Goal: Task Accomplishment & Management: Complete application form

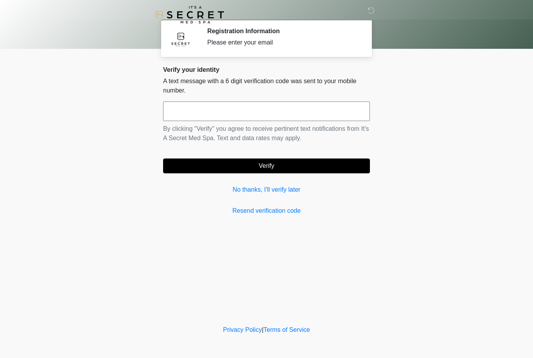
click at [253, 113] on input "text" at bounding box center [266, 110] width 207 height 19
type input "******"
click at [251, 168] on button "Verify" at bounding box center [266, 165] width 207 height 15
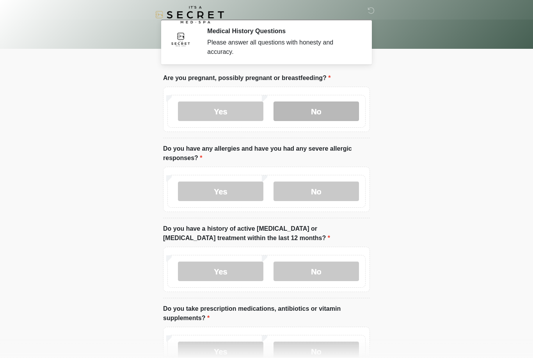
click at [306, 113] on label "No" at bounding box center [315, 110] width 85 height 19
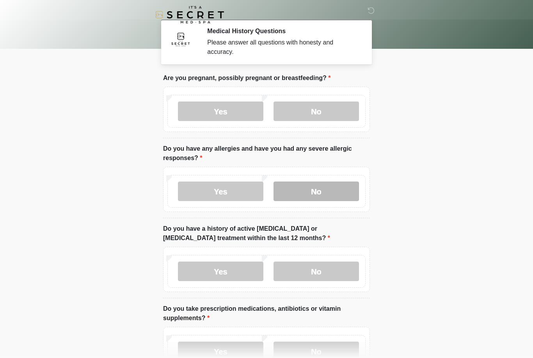
click at [301, 191] on label "No" at bounding box center [315, 190] width 85 height 19
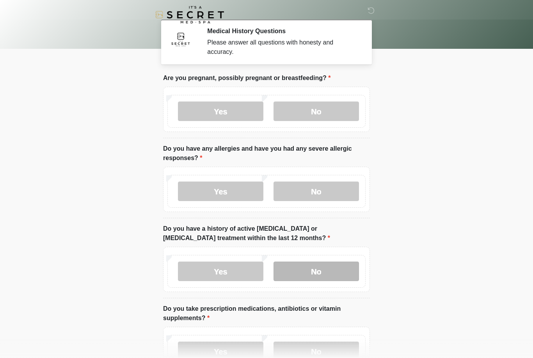
click at [306, 267] on label "No" at bounding box center [315, 270] width 85 height 19
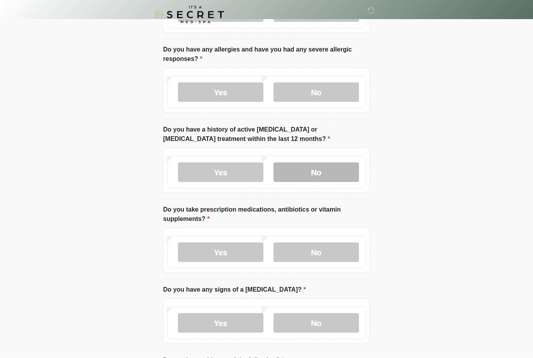
scroll to position [100, 0]
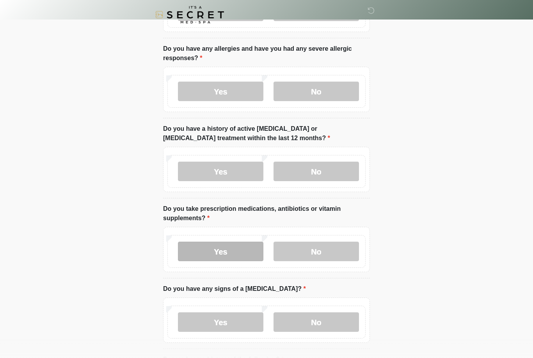
click at [218, 252] on label "Yes" at bounding box center [220, 250] width 85 height 19
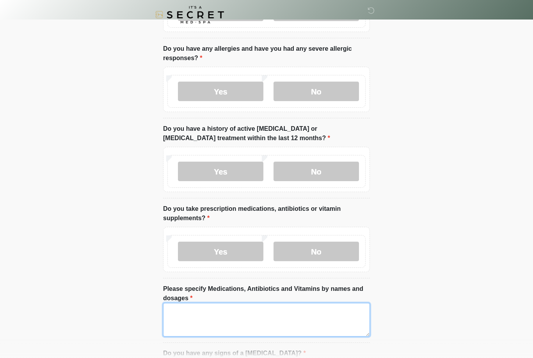
click at [255, 316] on textarea "Please specify Medications, Antibiotics and Vitamins by names and dosages" at bounding box center [266, 320] width 207 height 34
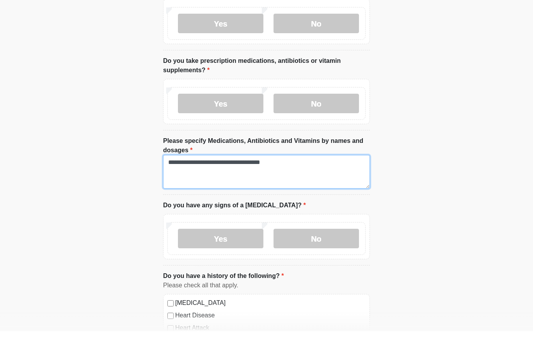
scroll to position [222, 0]
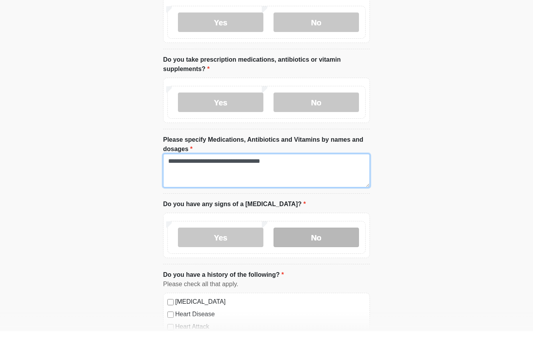
type textarea "**********"
click at [316, 254] on label "No" at bounding box center [315, 263] width 85 height 19
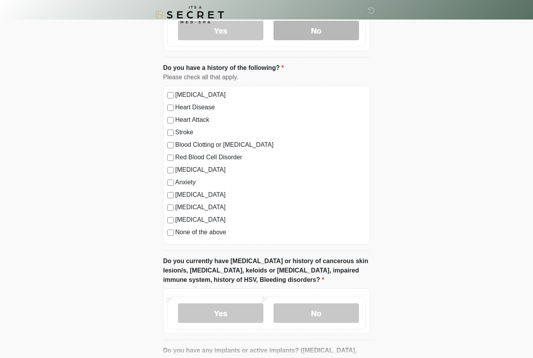
scroll to position [461, 0]
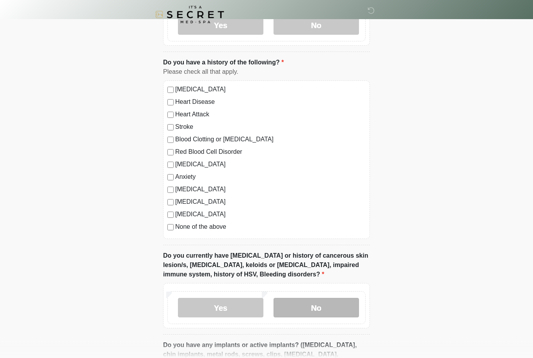
click at [293, 305] on label "No" at bounding box center [315, 307] width 85 height 19
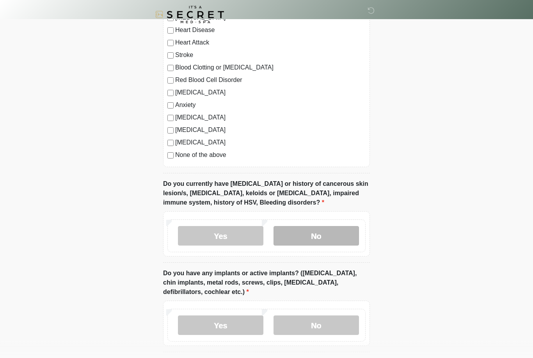
scroll to position [533, 0]
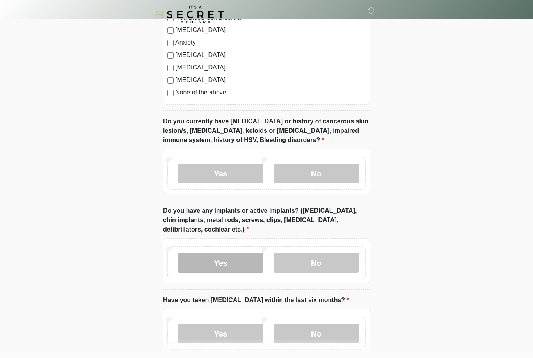
click at [223, 265] on label "Yes" at bounding box center [220, 262] width 85 height 19
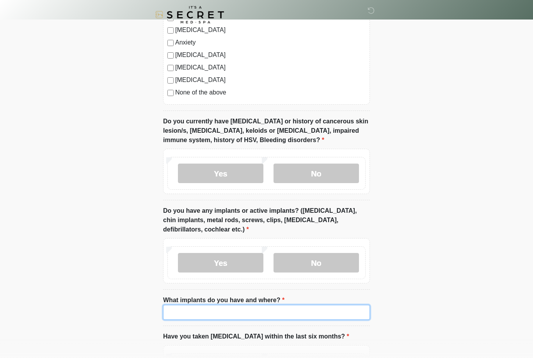
click at [179, 311] on input "What implants do you have and where?" at bounding box center [266, 312] width 207 height 15
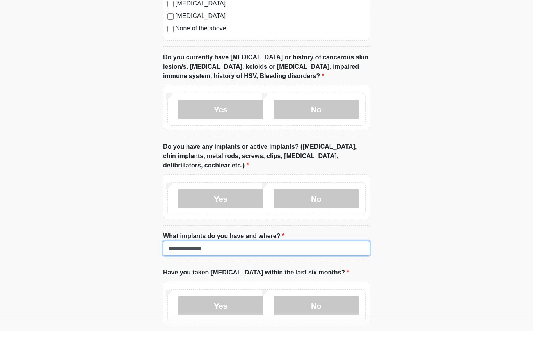
scroll to position [695, 0]
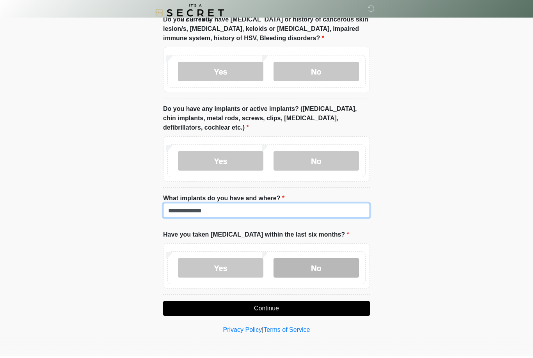
type input "**********"
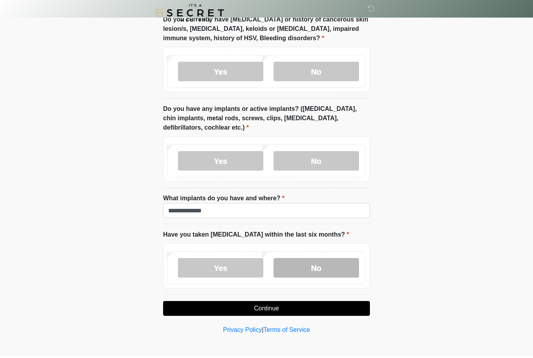
click at [318, 266] on label "No" at bounding box center [315, 269] width 85 height 19
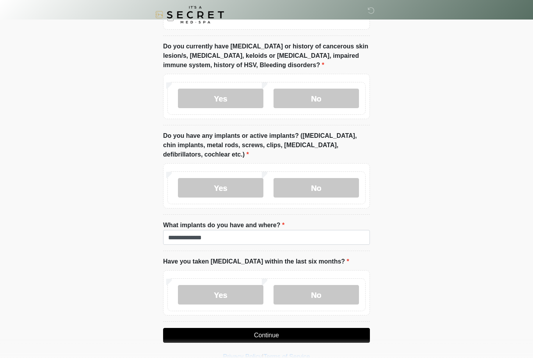
click at [269, 337] on button "Continue" at bounding box center [266, 335] width 207 height 15
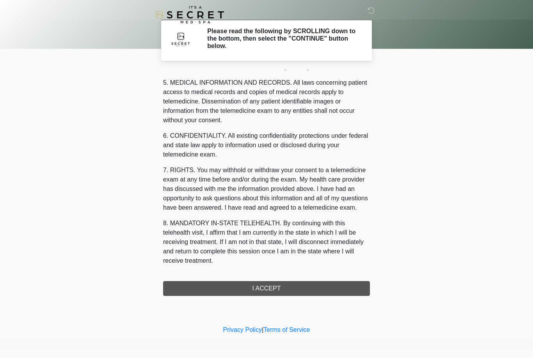
scroll to position [251, 0]
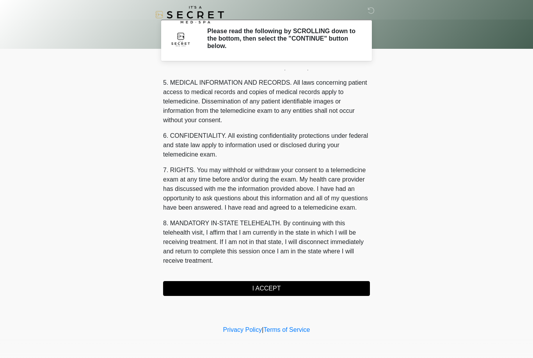
click at [269, 289] on button "I ACCEPT" at bounding box center [266, 288] width 207 height 15
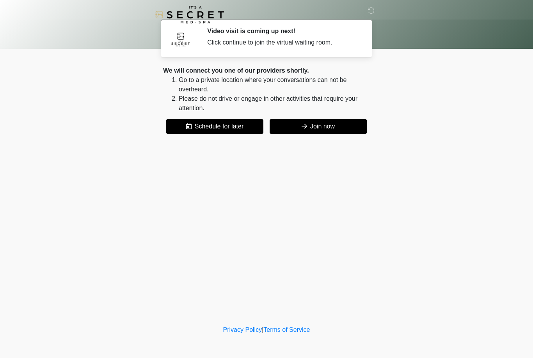
click at [314, 132] on button "Join now" at bounding box center [317, 126] width 97 height 15
